Goal: Use online tool/utility: Utilize a website feature to perform a specific function

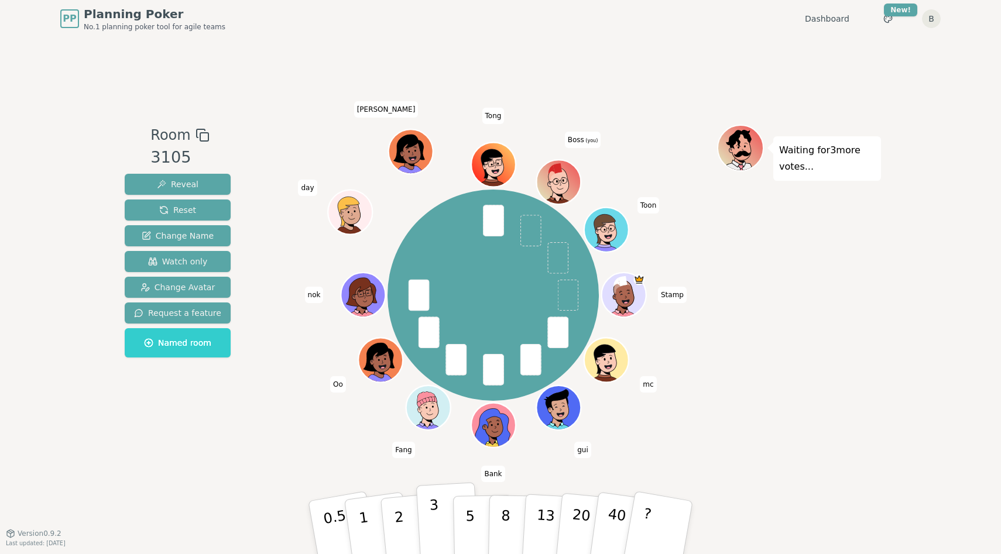
click at [447, 523] on button "3" at bounding box center [448, 527] width 64 height 91
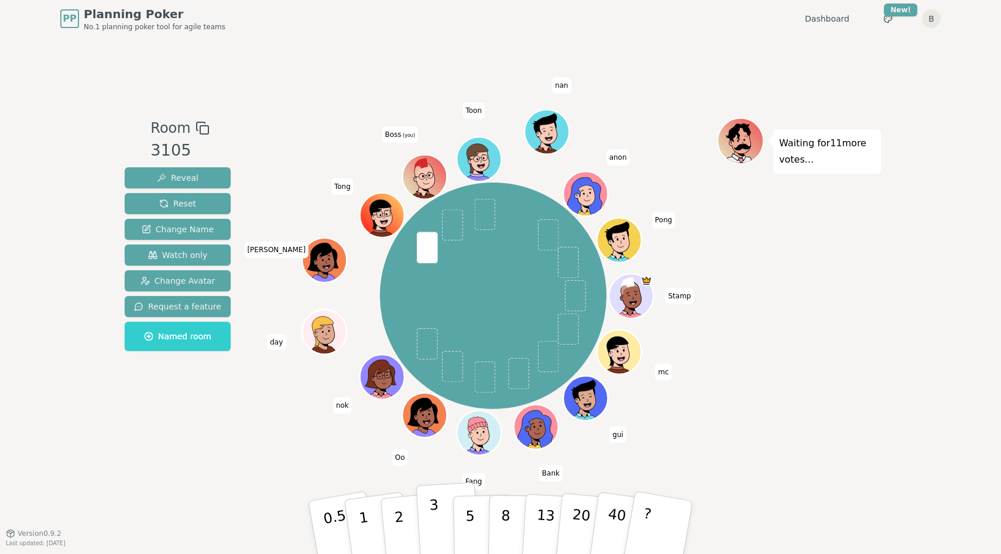
click at [437, 516] on p "3" at bounding box center [435, 529] width 13 height 64
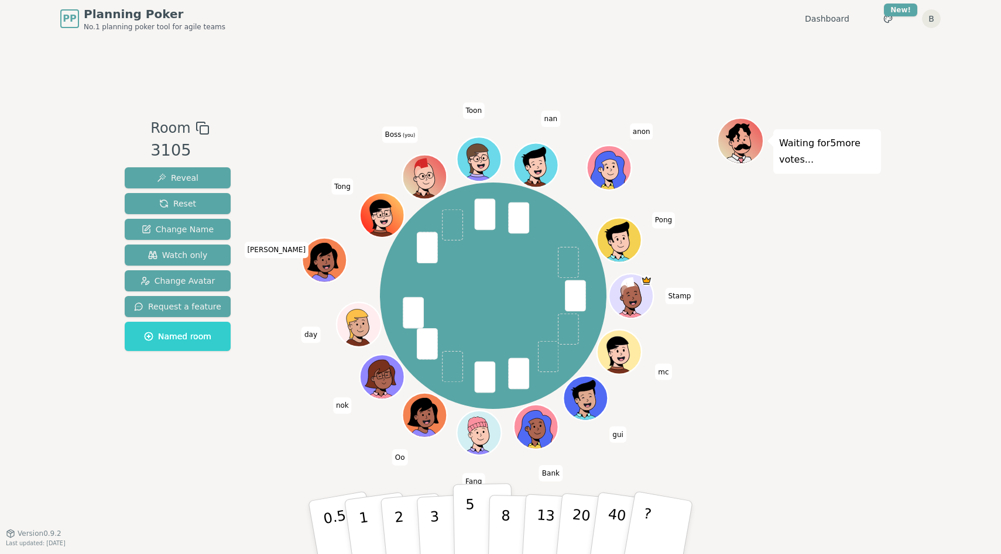
click at [478, 517] on button "5" at bounding box center [483, 528] width 60 height 89
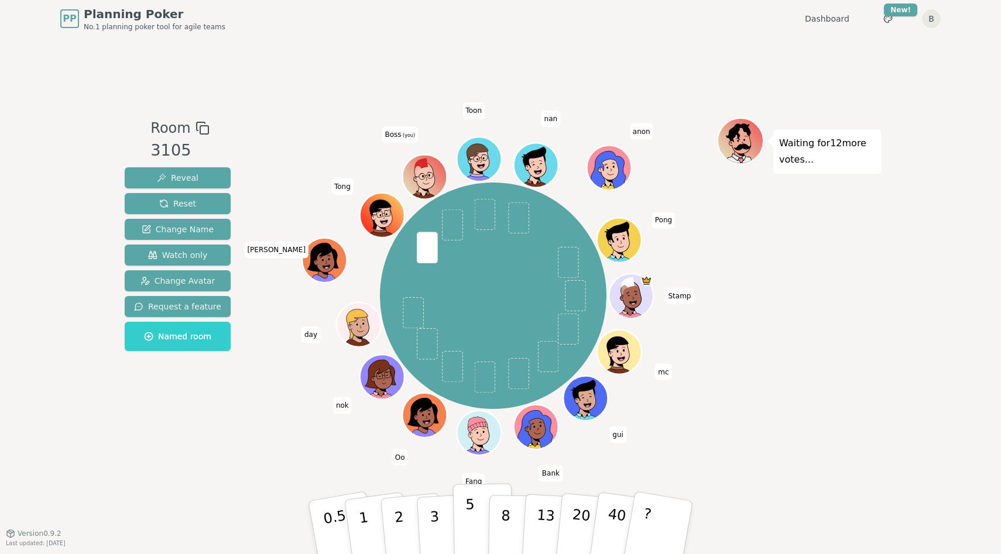
click at [462, 512] on button "5" at bounding box center [483, 528] width 60 height 89
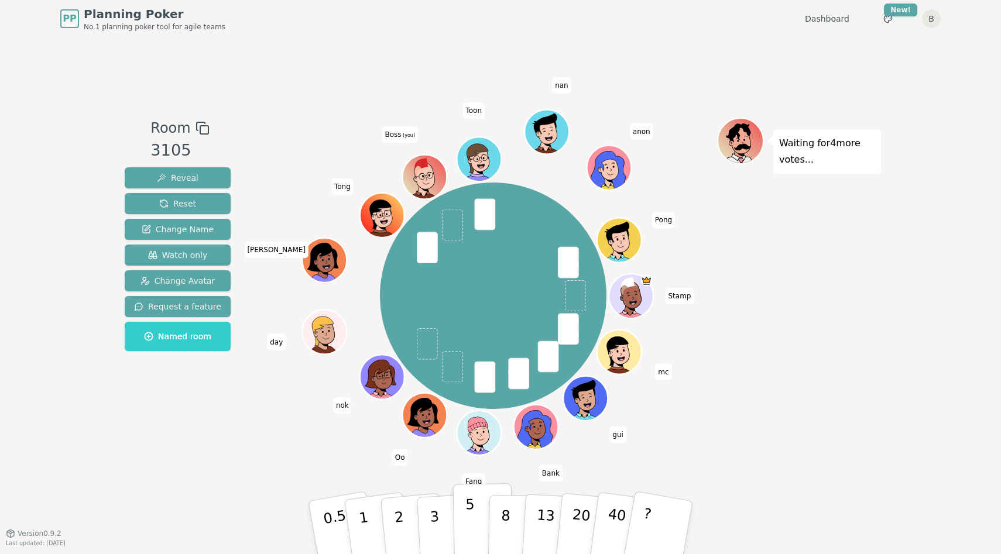
click at [460, 517] on button "5" at bounding box center [483, 528] width 60 height 89
click at [415, 519] on button "2" at bounding box center [412, 528] width 67 height 93
click at [465, 518] on p "5" at bounding box center [470, 527] width 10 height 63
click at [467, 514] on p "5" at bounding box center [470, 527] width 10 height 63
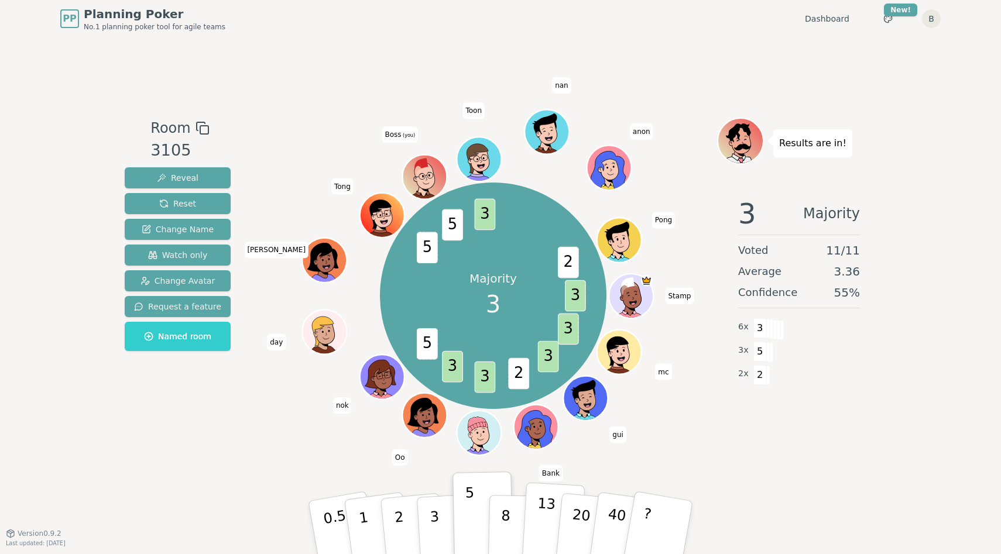
click at [533, 533] on button "13" at bounding box center [554, 527] width 64 height 91
